Goal: Check status: Check status

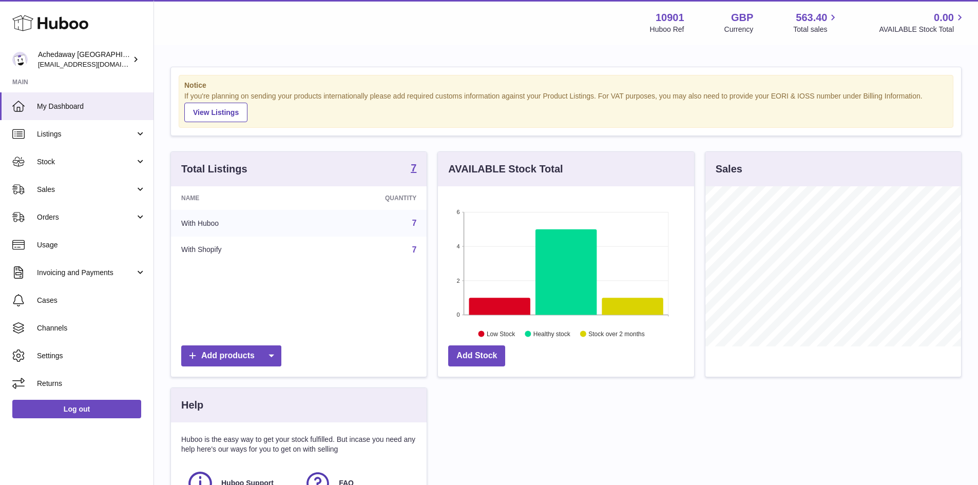
scroll to position [160, 256]
click at [64, 169] on link "Stock" at bounding box center [77, 162] width 154 height 28
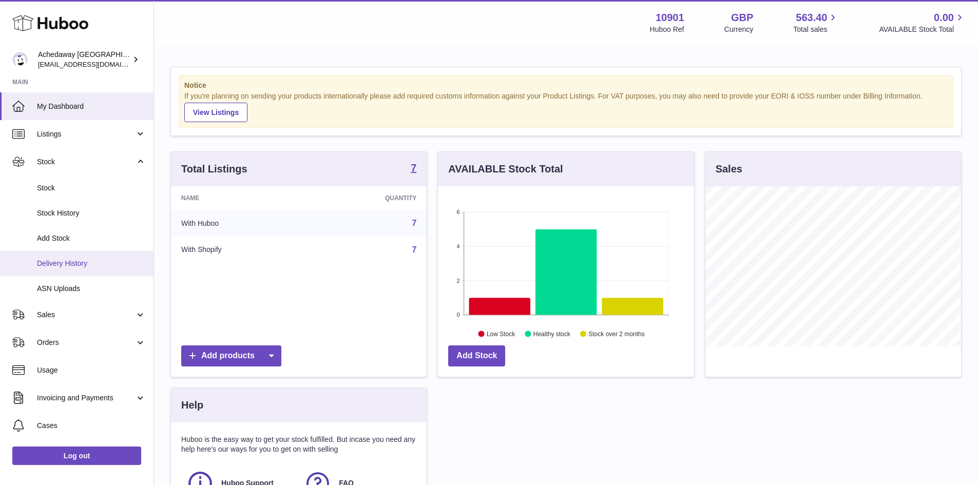
click at [95, 268] on span "Delivery History" at bounding box center [91, 264] width 109 height 10
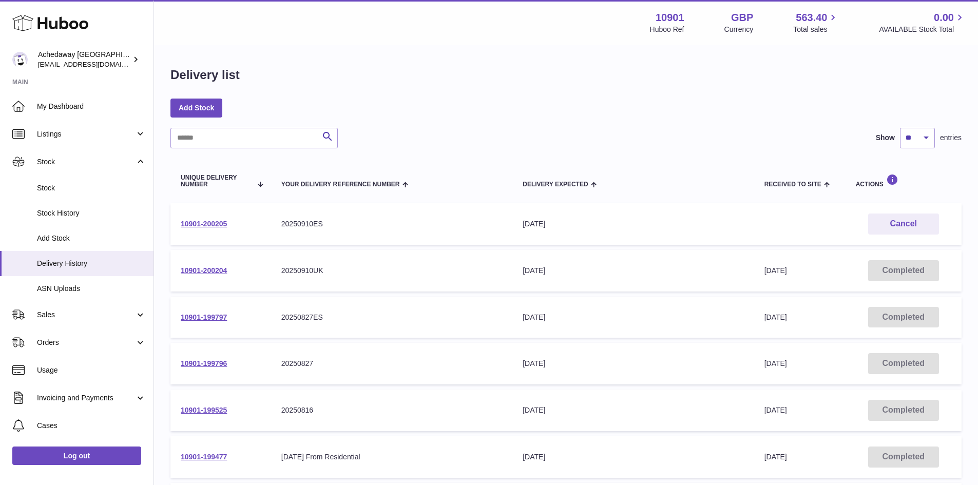
click at [206, 219] on td "10901-200205" at bounding box center [220, 224] width 101 height 42
click at [211, 226] on link "10901-200205" at bounding box center [204, 224] width 46 height 8
